Goal: Book appointment/travel/reservation

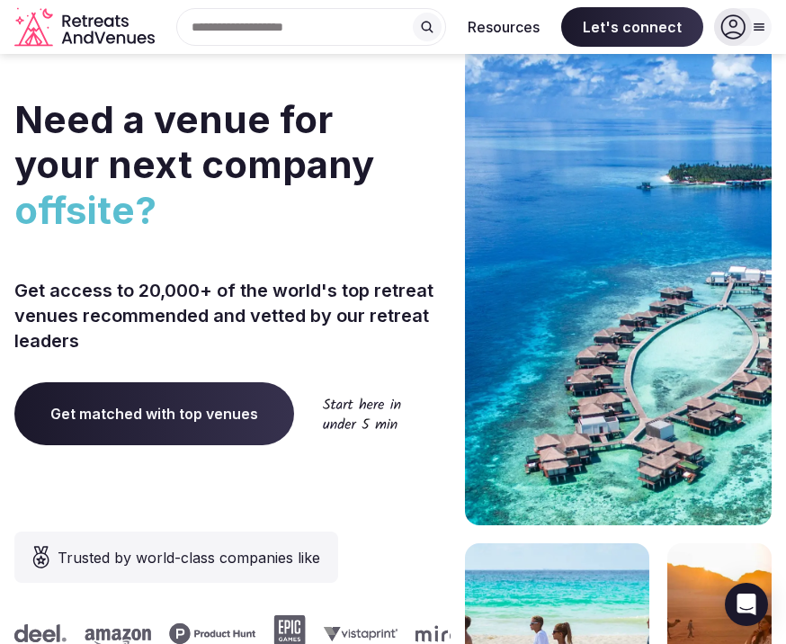
click at [288, 25] on input "text" at bounding box center [311, 27] width 270 height 38
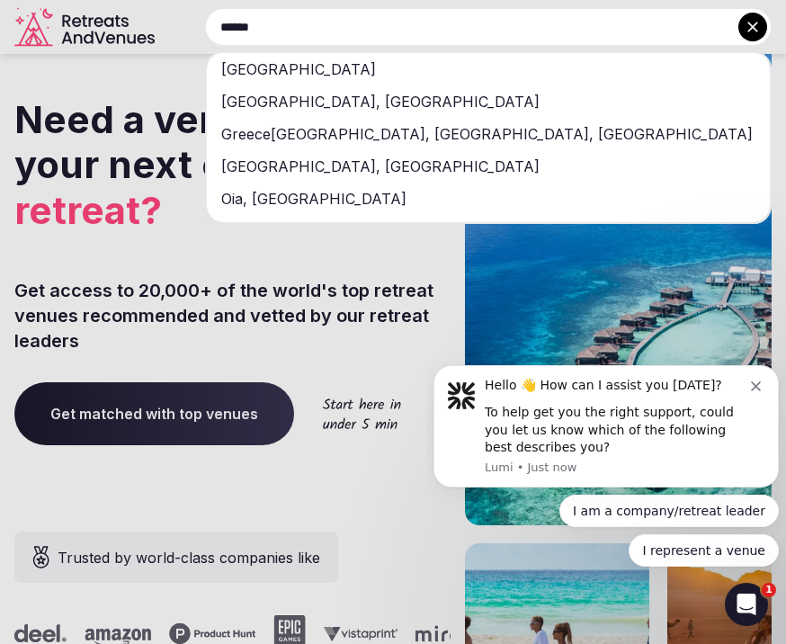
type input "******"
click at [256, 74] on div "[GEOGRAPHIC_DATA]" at bounding box center [488, 69] width 563 height 32
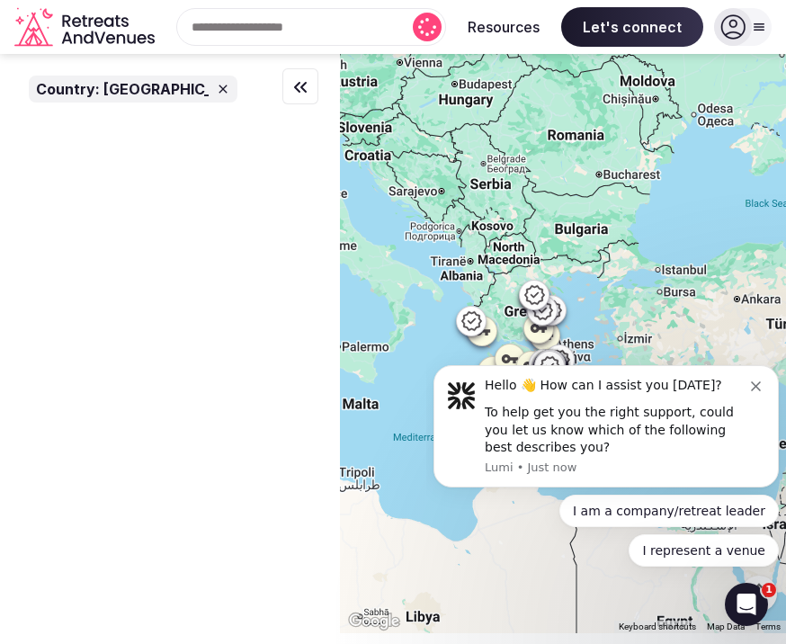
scroll to position [51, 0]
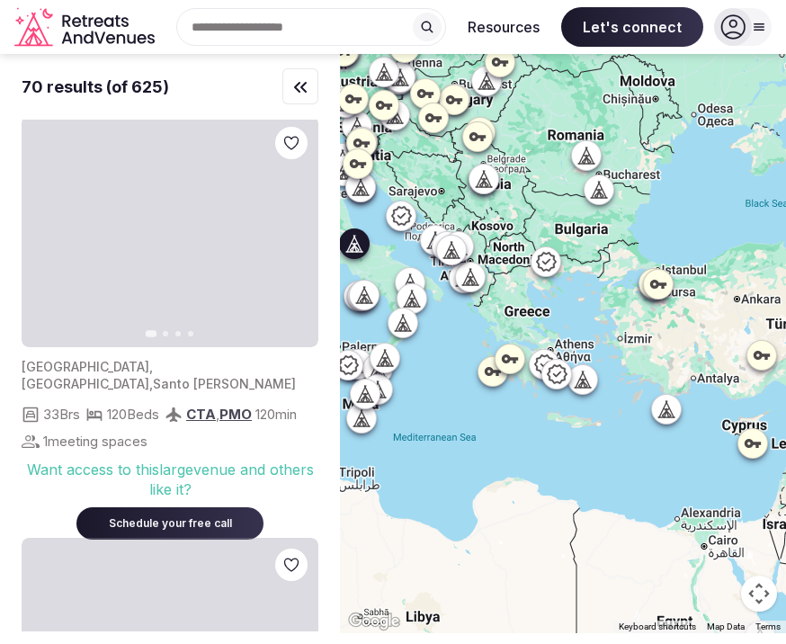
scroll to position [3331, 0]
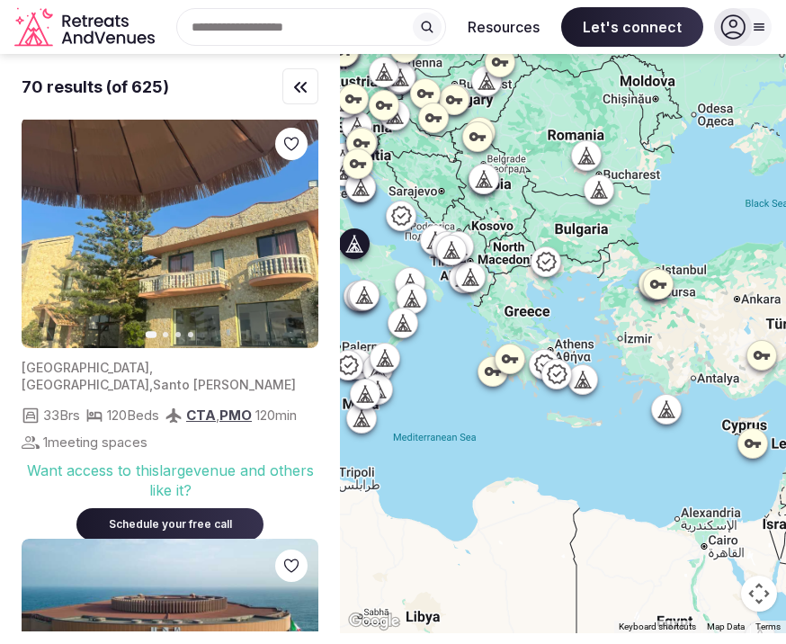
click at [286, 218] on button "Next slide" at bounding box center [293, 232] width 29 height 29
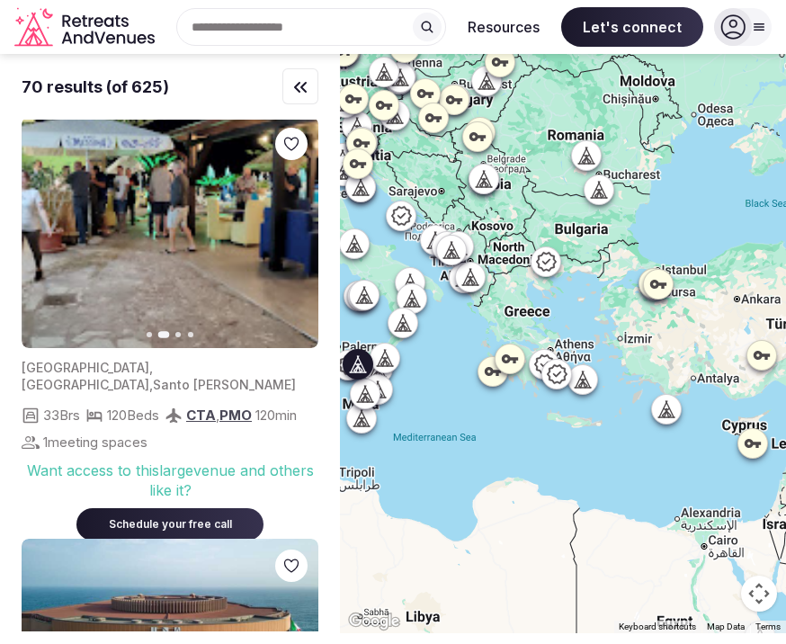
click at [297, 225] on icon "button" at bounding box center [293, 232] width 14 height 14
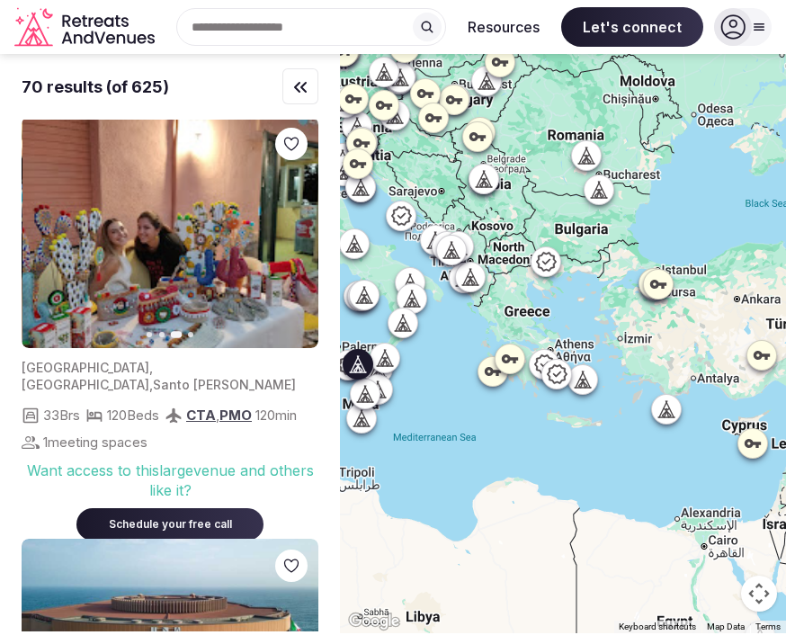
click at [287, 225] on icon "button" at bounding box center [293, 232] width 14 height 14
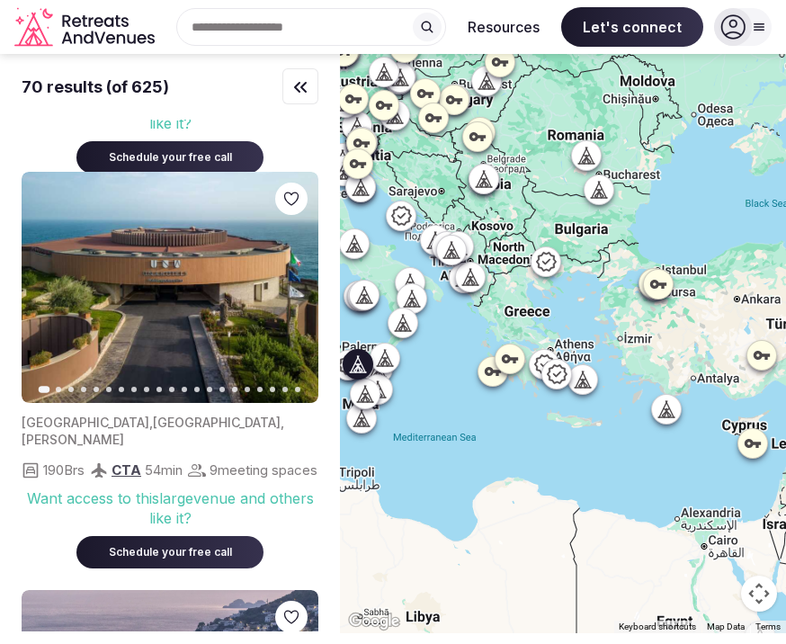
scroll to position [3696, 0]
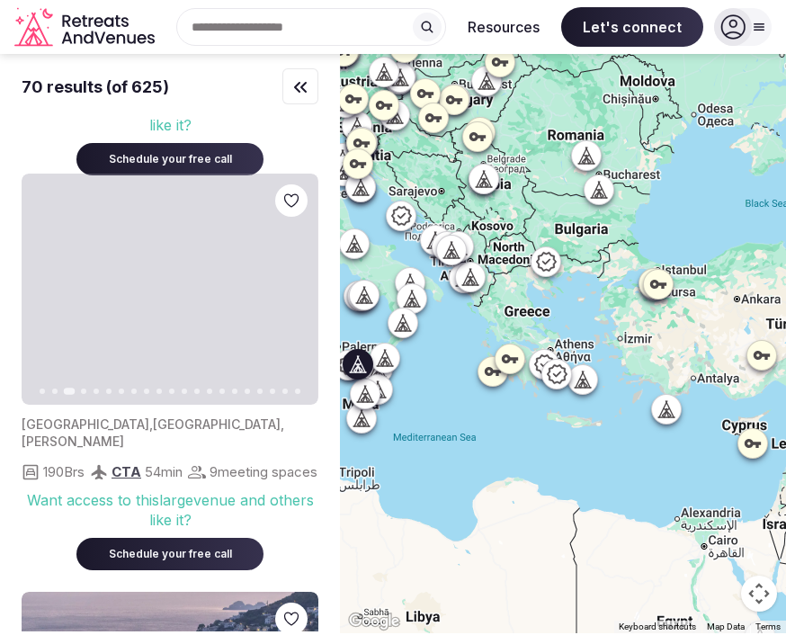
click at [306, 274] on button "Next slide" at bounding box center [293, 288] width 29 height 29
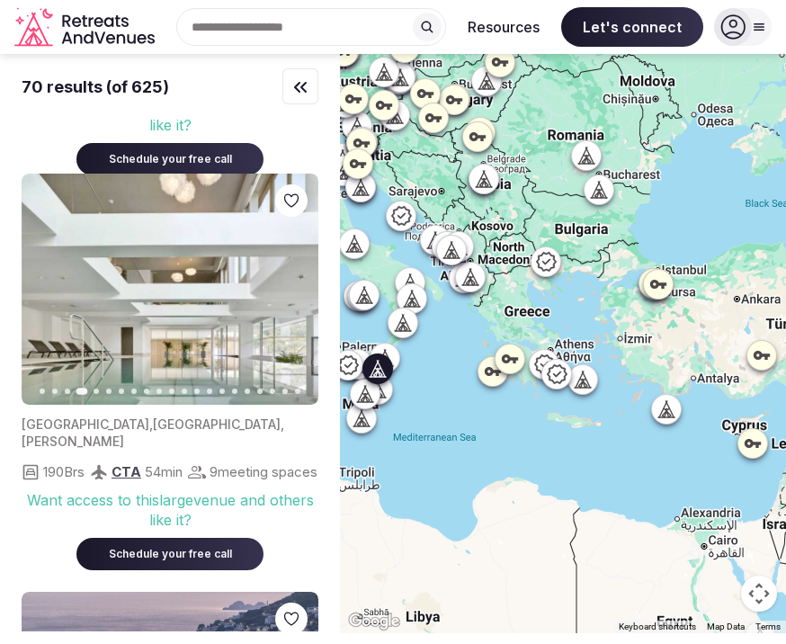
click at [297, 282] on icon "button" at bounding box center [293, 288] width 7 height 13
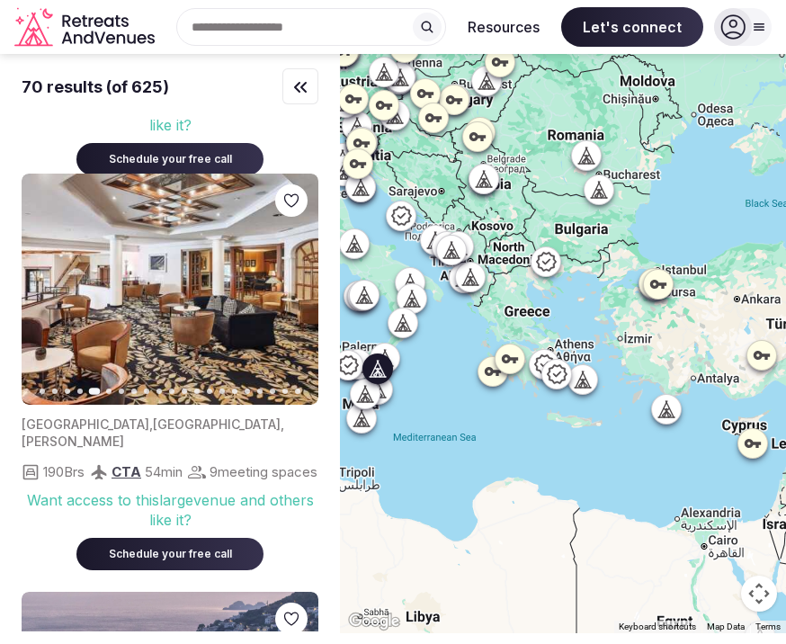
click at [289, 281] on icon "button" at bounding box center [293, 288] width 14 height 14
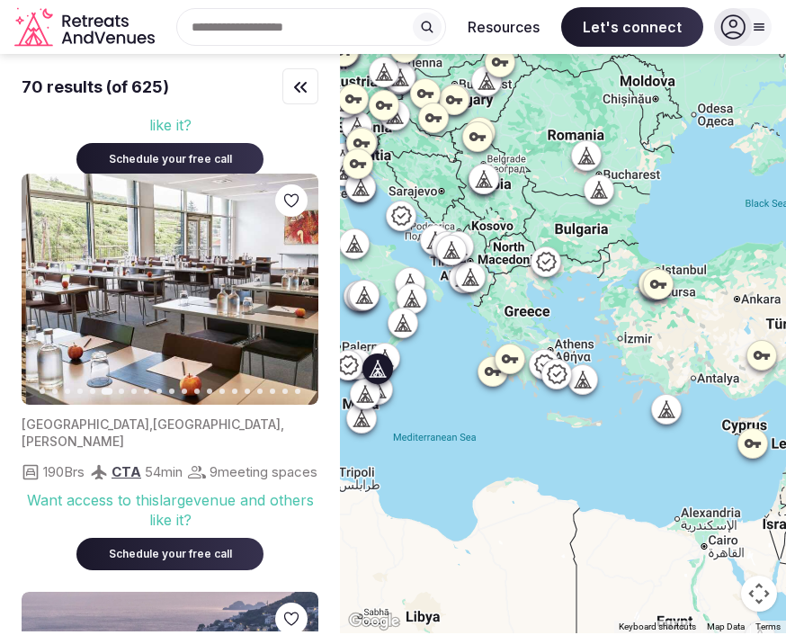
click at [303, 274] on button "Next slide" at bounding box center [293, 288] width 29 height 29
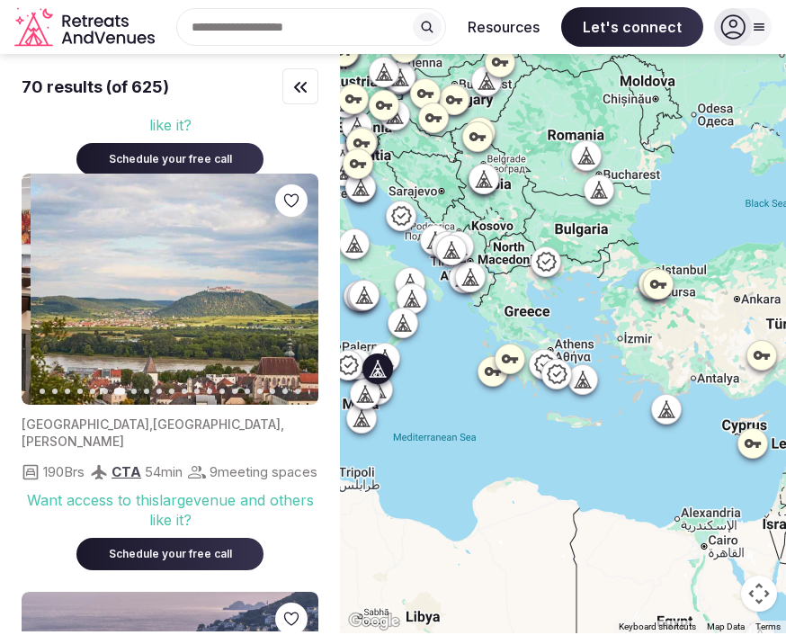
click at [301, 274] on button "Next slide" at bounding box center [293, 288] width 29 height 29
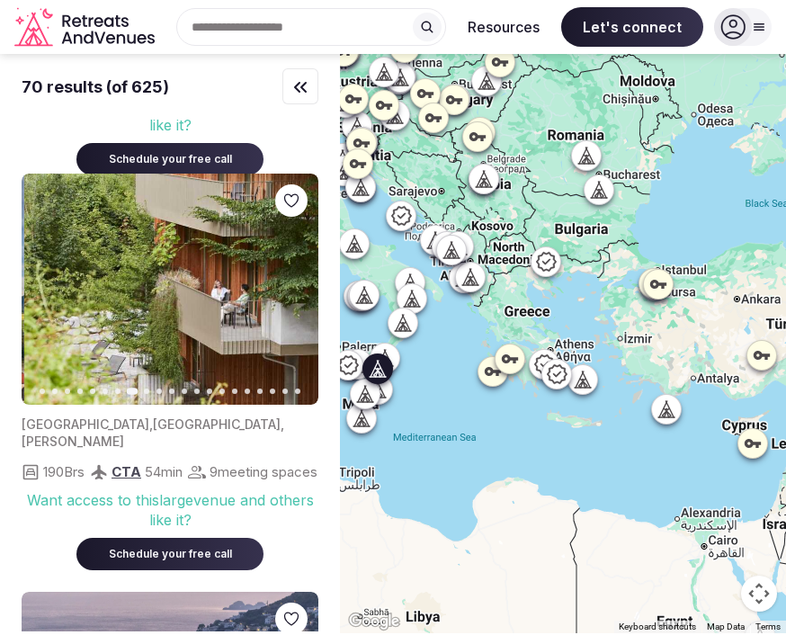
click at [310, 244] on img at bounding box center [172, 288] width 297 height 231
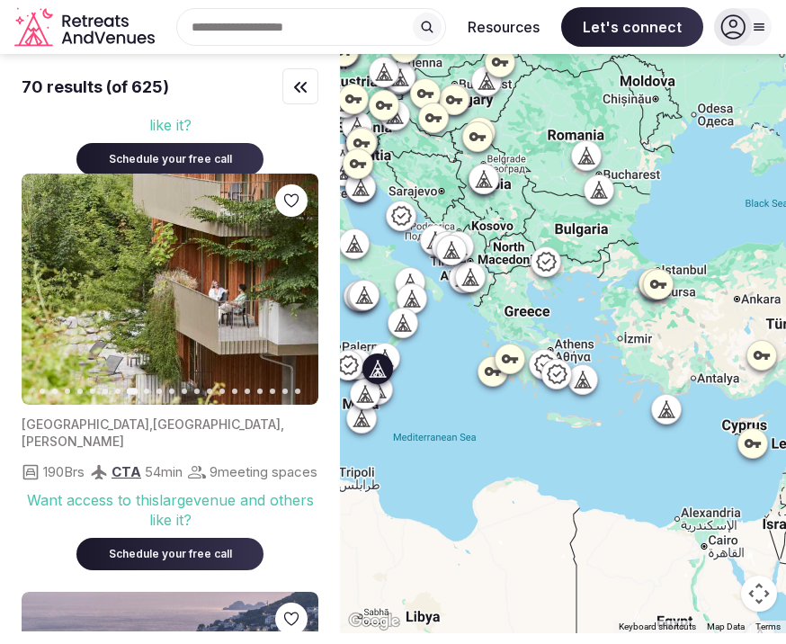
click at [309, 248] on img at bounding box center [170, 288] width 297 height 231
click at [295, 281] on icon "button" at bounding box center [293, 288] width 14 height 14
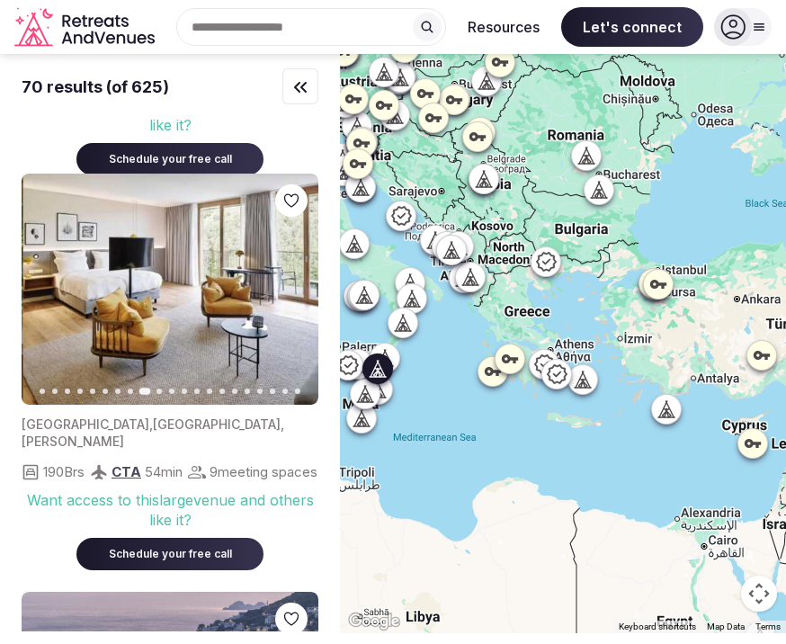
click at [295, 281] on icon "button" at bounding box center [293, 288] width 14 height 14
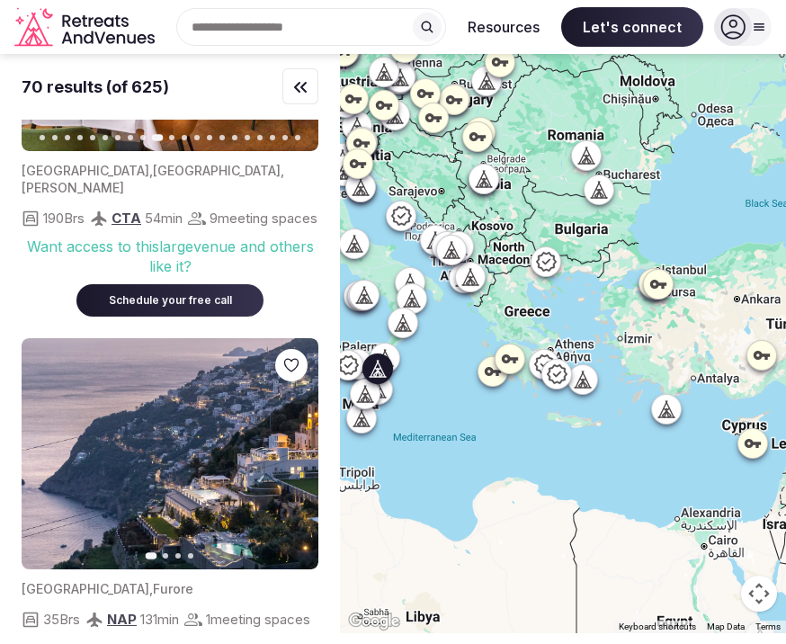
scroll to position [3969, 0]
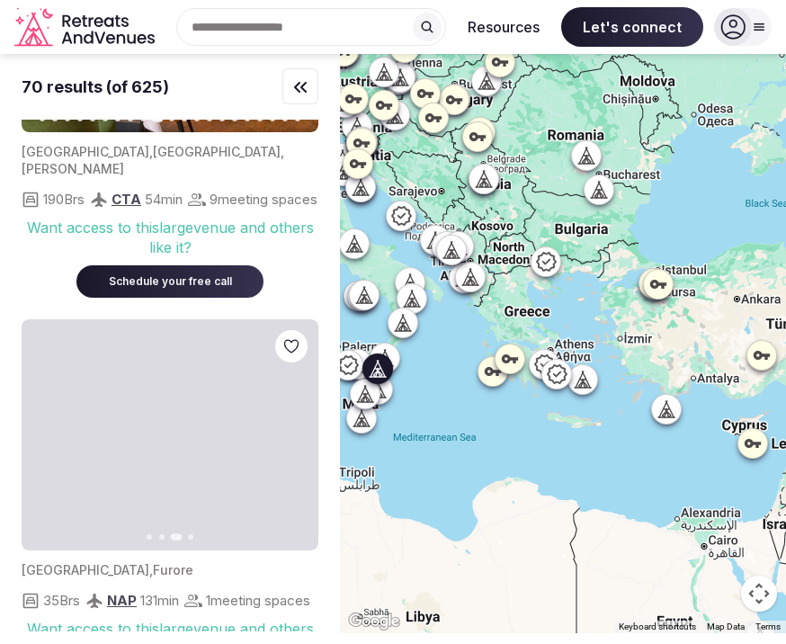
click at [289, 428] on icon "button" at bounding box center [293, 435] width 14 height 14
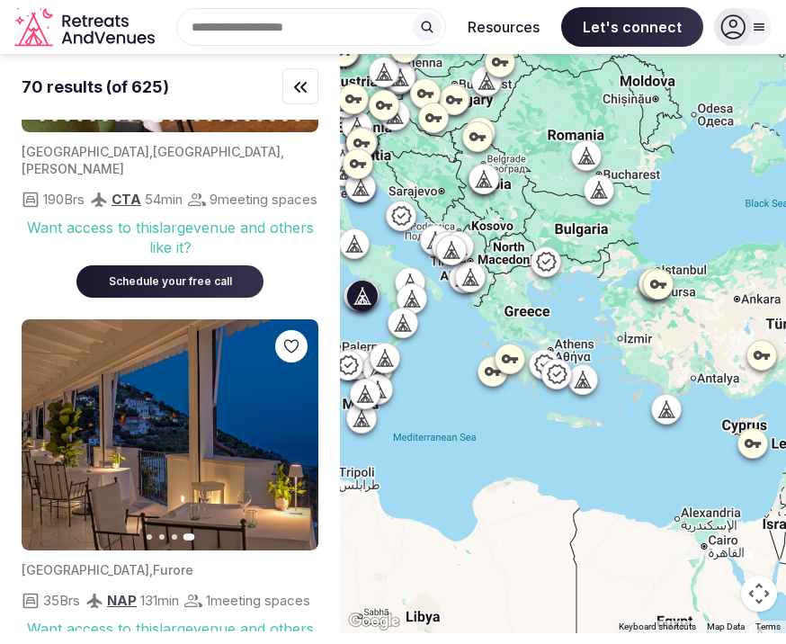
click at [273, 398] on img at bounding box center [170, 434] width 297 height 231
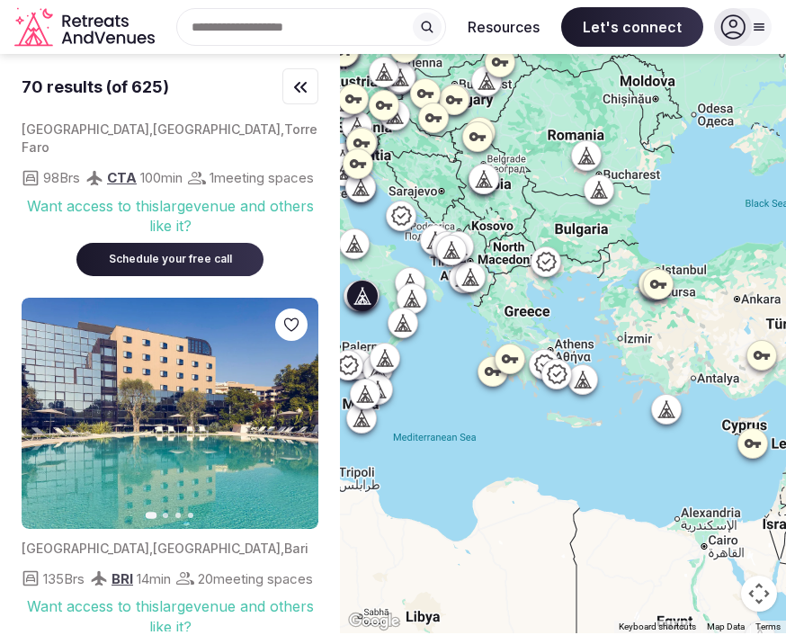
scroll to position [5209, 0]
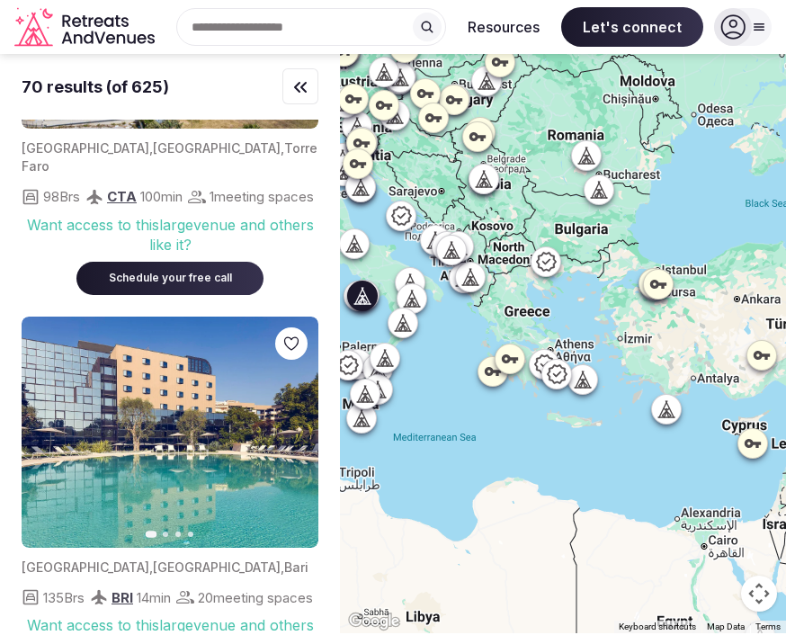
click at [280, 422] on button "Next slide" at bounding box center [293, 431] width 29 height 29
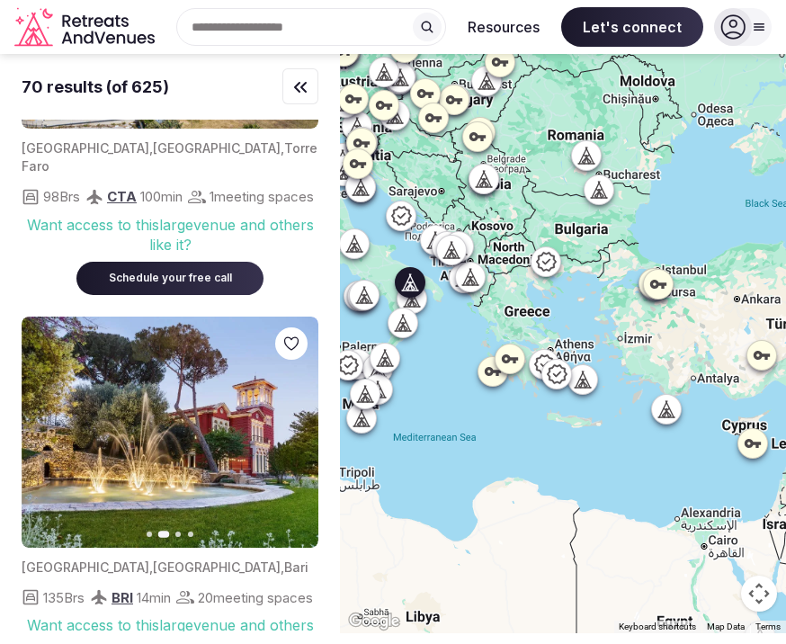
click at [288, 424] on icon "button" at bounding box center [293, 431] width 14 height 14
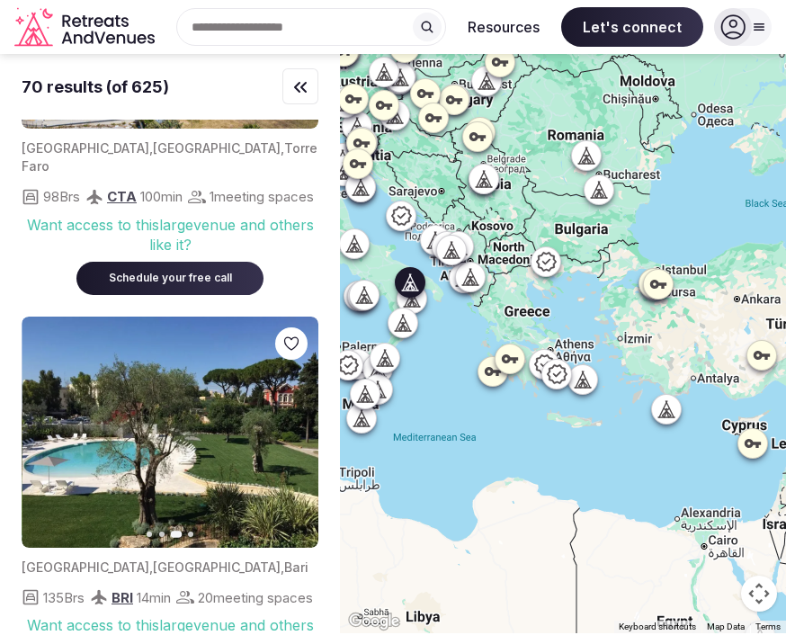
click at [299, 424] on icon "button" at bounding box center [293, 431] width 14 height 14
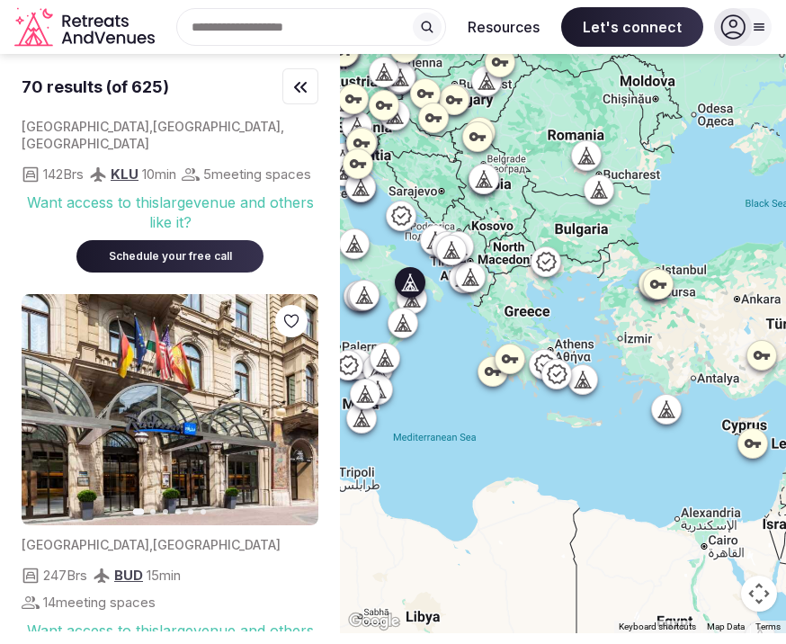
scroll to position [6082, 0]
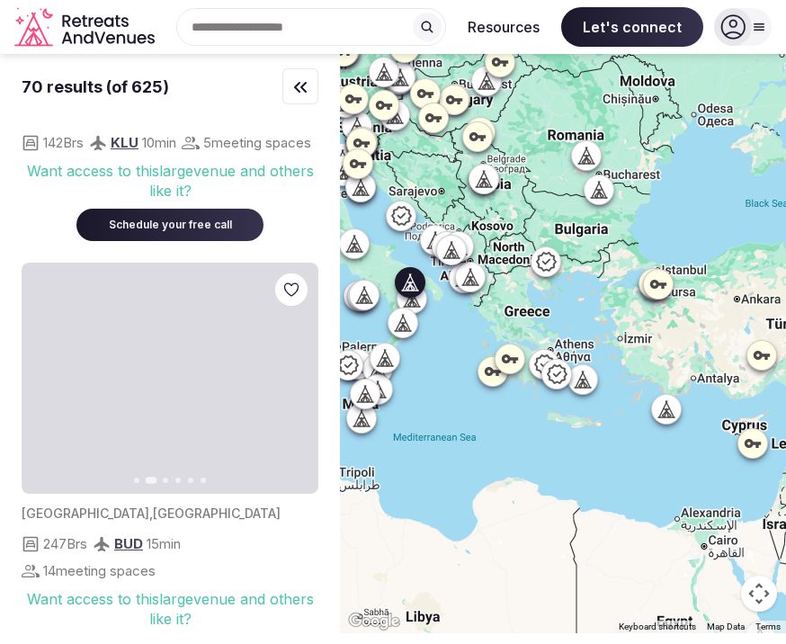
click at [297, 385] on icon "button" at bounding box center [293, 378] width 7 height 13
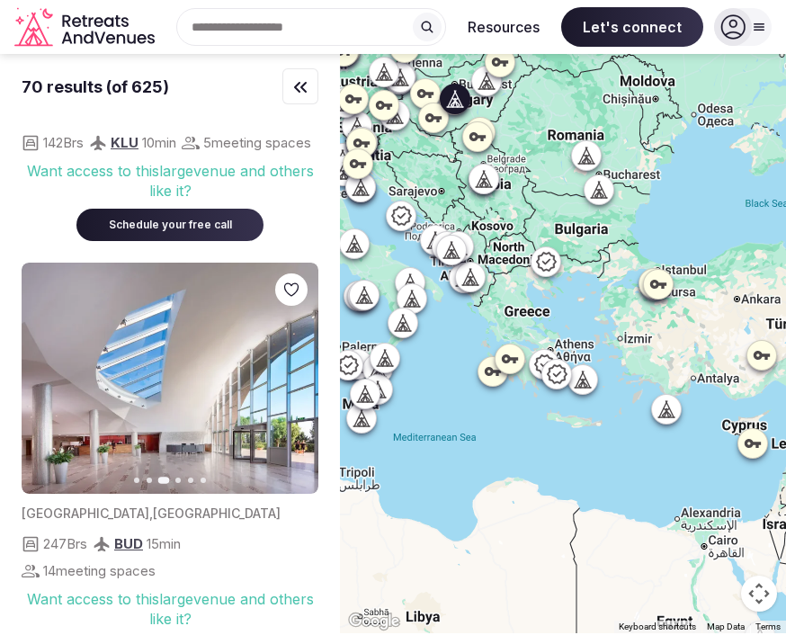
click at [296, 386] on icon "button" at bounding box center [293, 378] width 14 height 14
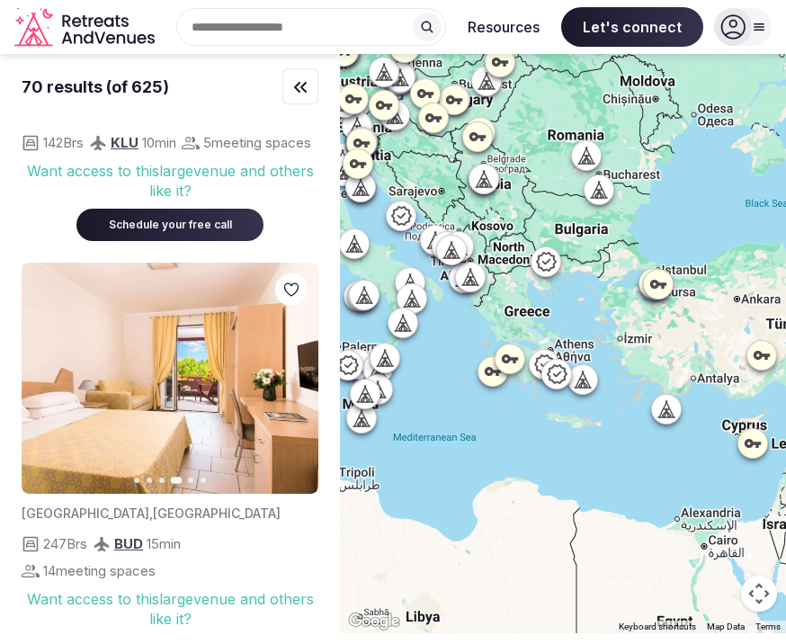
click at [289, 386] on icon "button" at bounding box center [293, 378] width 14 height 14
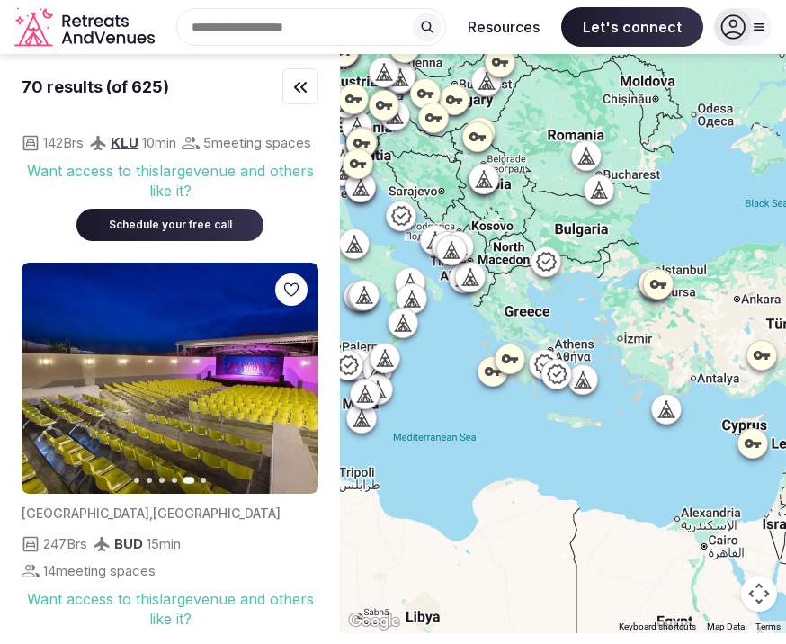
click at [291, 386] on icon "button" at bounding box center [293, 378] width 14 height 14
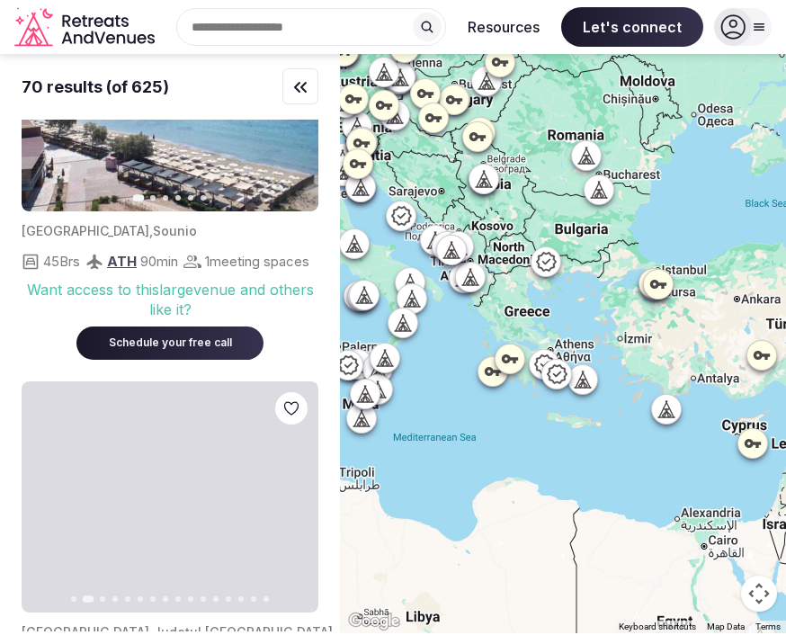
scroll to position [19934, 0]
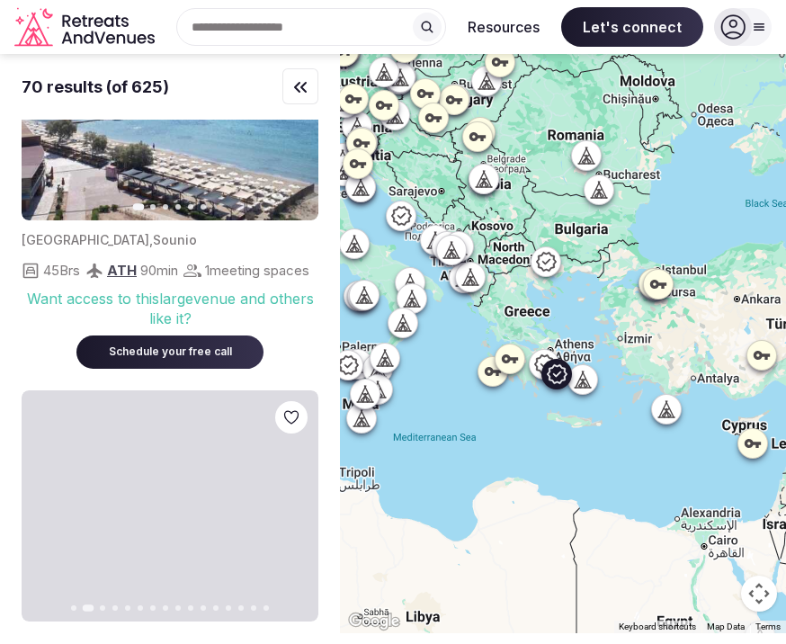
click at [227, 220] on img at bounding box center [170, 104] width 297 height 231
click at [212, 220] on img at bounding box center [170, 104] width 297 height 231
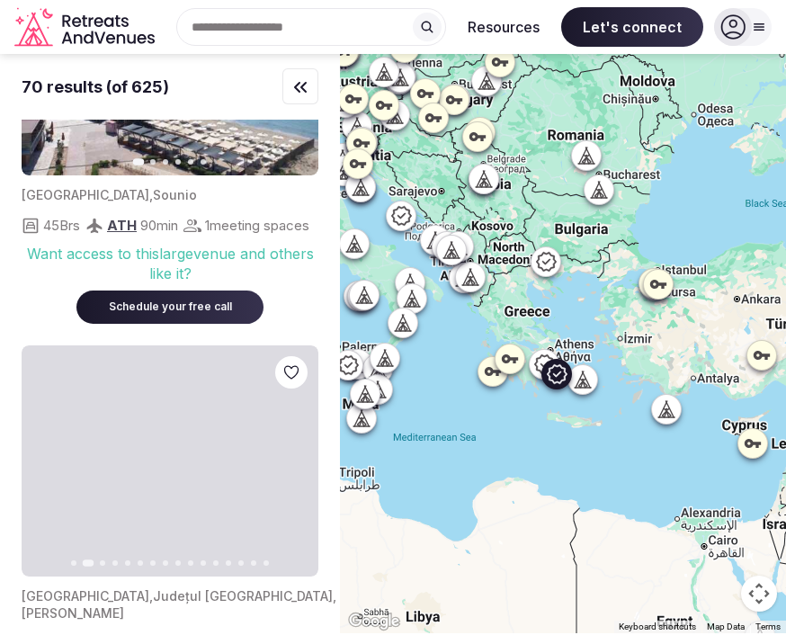
scroll to position [19979, 0]
click at [214, 175] on img at bounding box center [170, 59] width 297 height 231
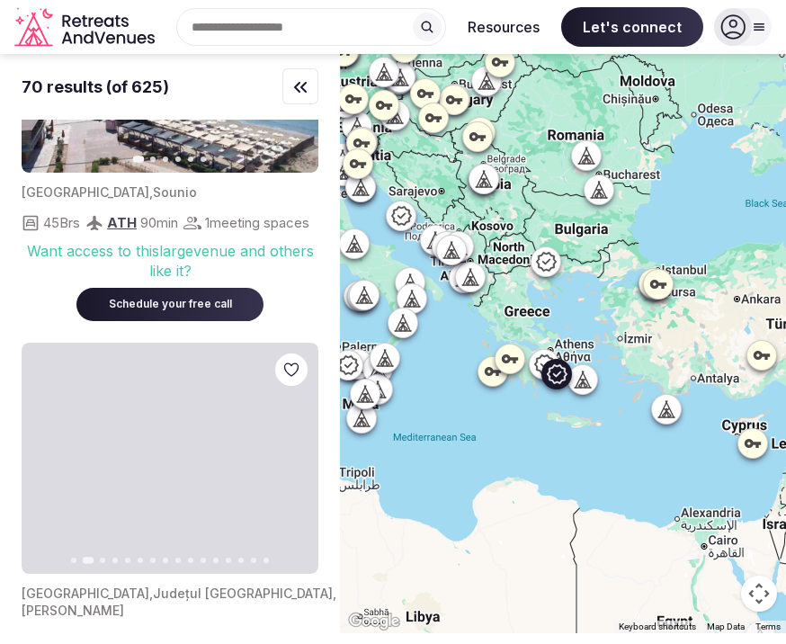
scroll to position [19982, 0]
